Goal: Navigation & Orientation: Find specific page/section

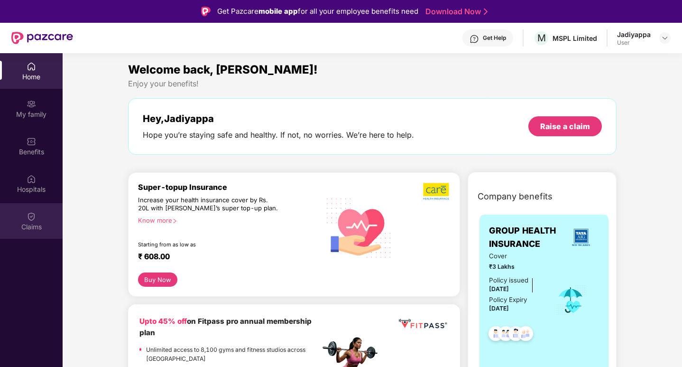
click at [33, 217] on img at bounding box center [31, 216] width 9 height 9
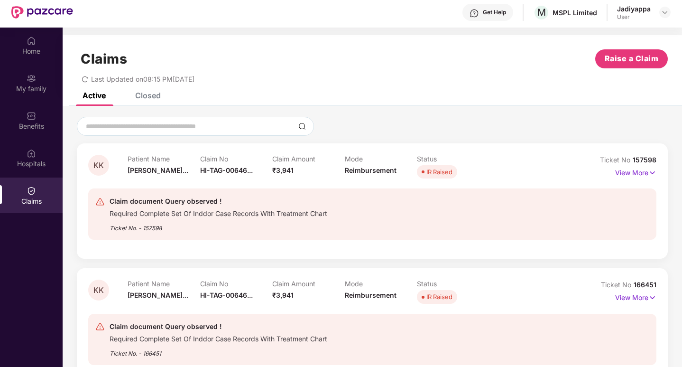
scroll to position [47, 0]
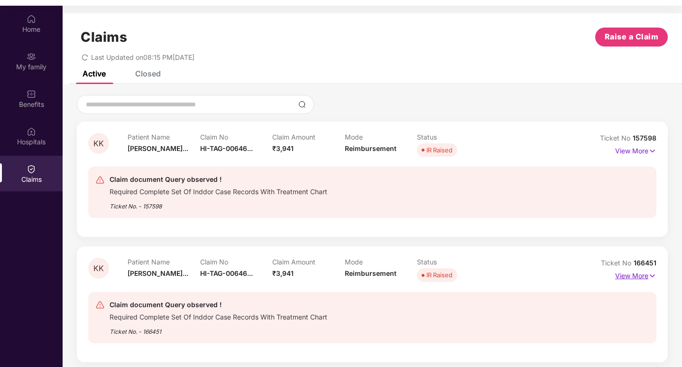
click at [643, 277] on p "View More" at bounding box center [635, 274] width 41 height 13
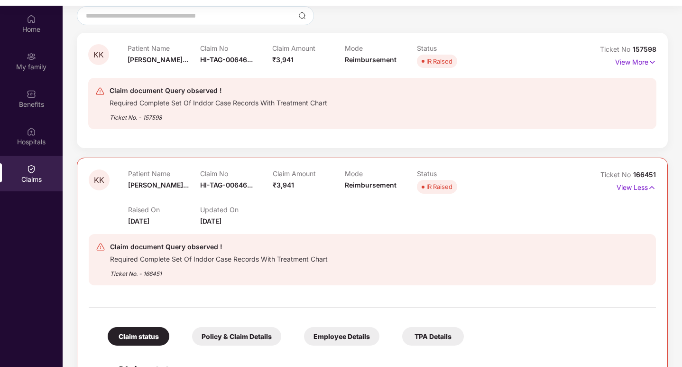
scroll to position [85, 0]
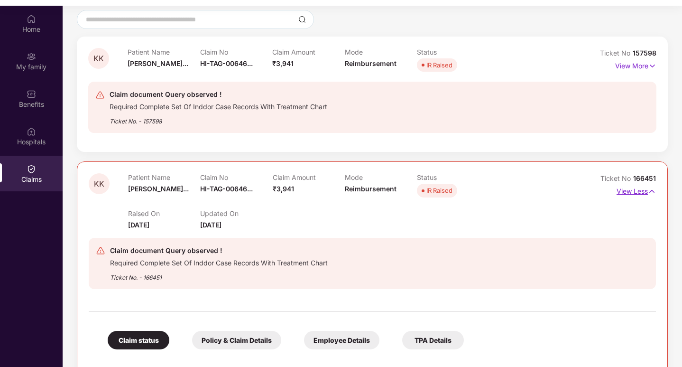
click at [645, 193] on p "View Less" at bounding box center [636, 190] width 39 height 13
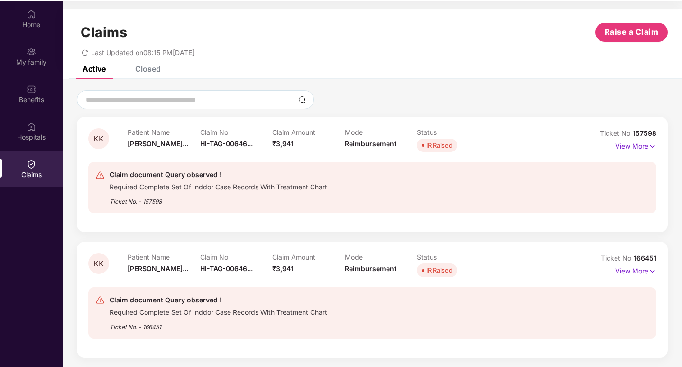
scroll to position [53, 0]
click at [639, 271] on p "View More" at bounding box center [635, 268] width 41 height 13
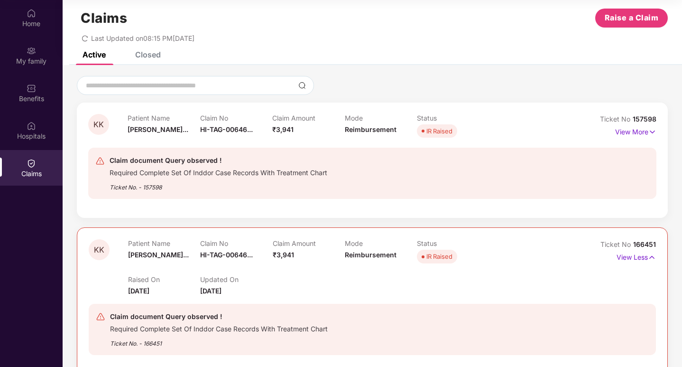
scroll to position [0, 0]
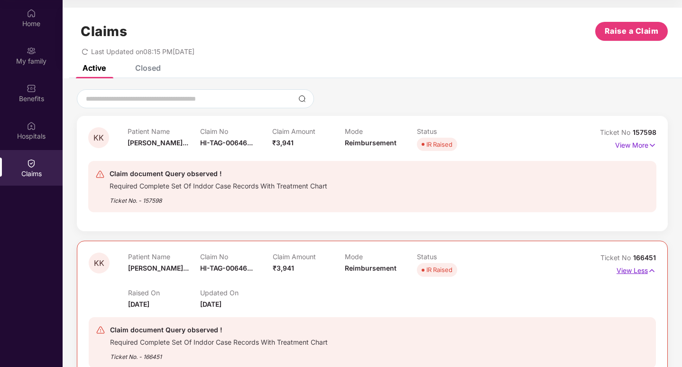
click at [637, 270] on p "View Less" at bounding box center [636, 269] width 39 height 13
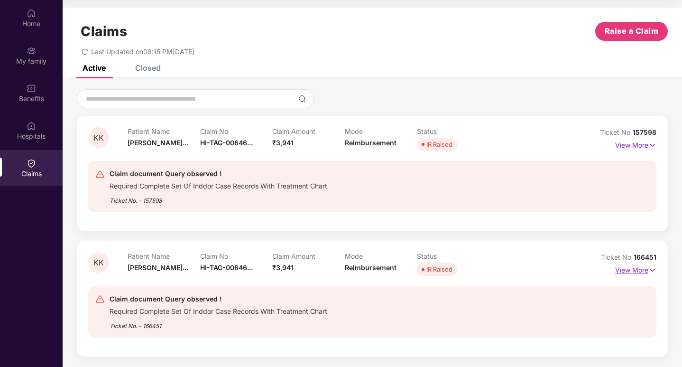
click at [635, 271] on p "View More" at bounding box center [635, 268] width 41 height 13
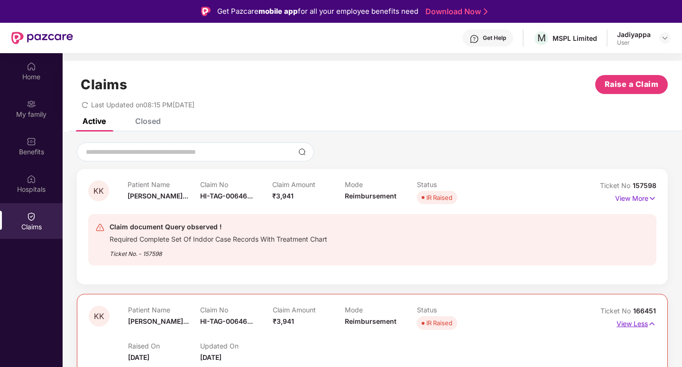
click at [626, 320] on p "View Less" at bounding box center [636, 322] width 39 height 13
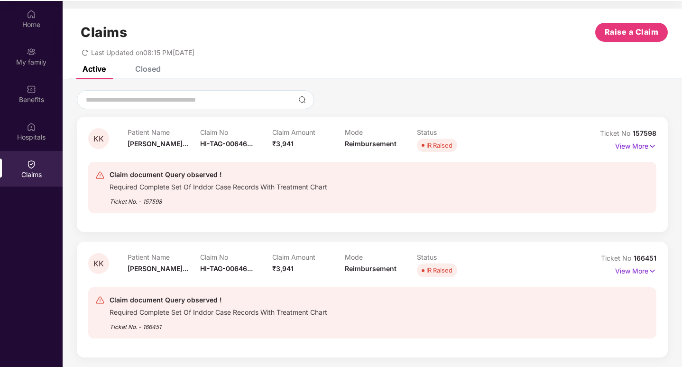
scroll to position [53, 0]
click at [635, 270] on p "View More" at bounding box center [635, 268] width 41 height 13
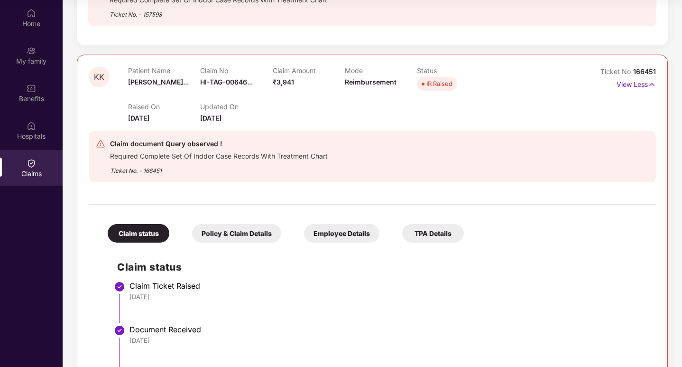
scroll to position [132, 0]
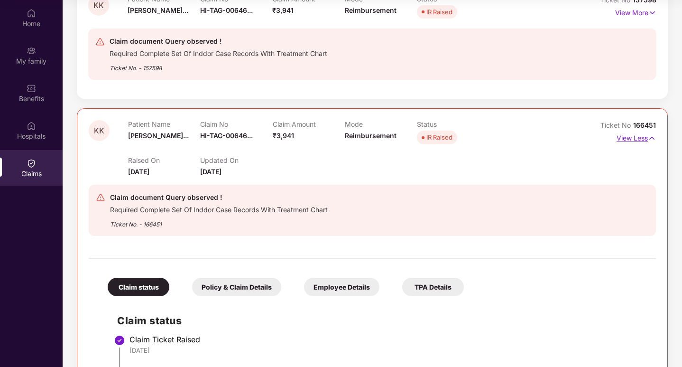
click at [627, 137] on p "View Less" at bounding box center [636, 136] width 39 height 13
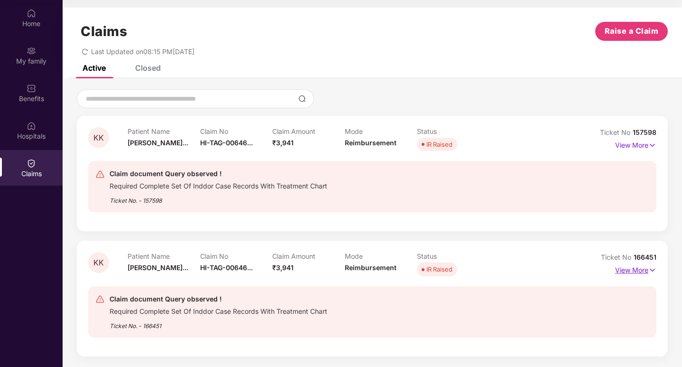
click at [629, 270] on p "View More" at bounding box center [635, 268] width 41 height 13
